Goal: Information Seeking & Learning: Learn about a topic

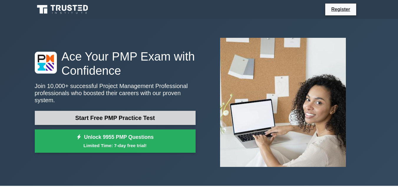
click at [118, 118] on link "Start Free PMP Practice Test" at bounding box center [115, 118] width 161 height 14
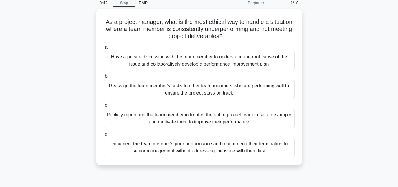
scroll to position [27, 0]
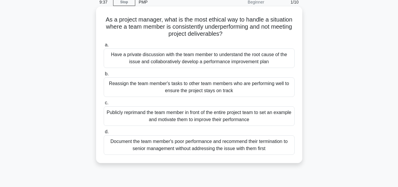
click at [248, 56] on div "Have a private discussion with the team member to understand the root cause of …" at bounding box center [199, 57] width 191 height 19
click at [104, 47] on input "a. Have a private discussion with the team member to understand the root cause …" at bounding box center [104, 45] width 0 height 4
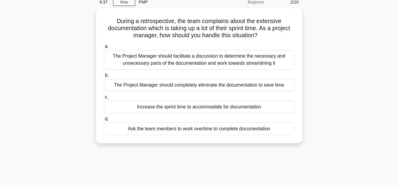
scroll to position [0, 0]
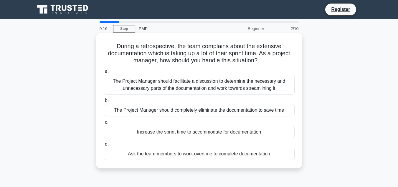
click at [121, 86] on div "The Project Manager should facilitate a discussion to determine the necessary a…" at bounding box center [199, 84] width 191 height 19
click at [104, 73] on input "a. The Project Manager should facilitate a discussion to determine the necessar…" at bounding box center [104, 72] width 0 height 4
